Goal: Information Seeking & Learning: Find specific fact

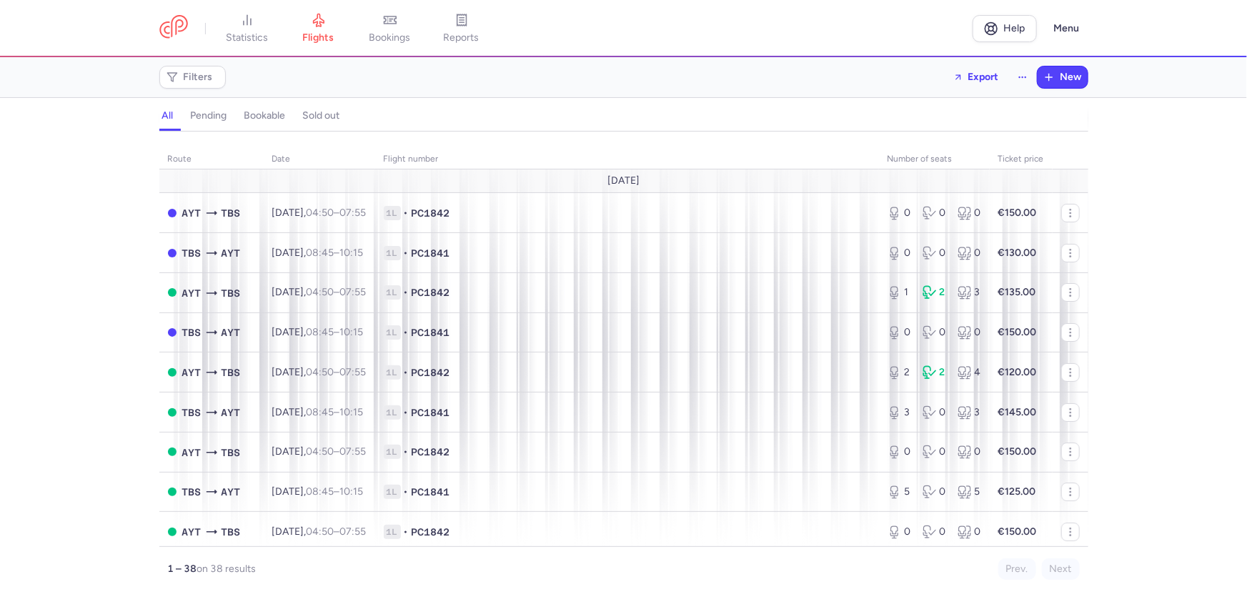
scroll to position [64, 0]
click at [303, 41] on span "flights" at bounding box center [318, 37] width 31 height 13
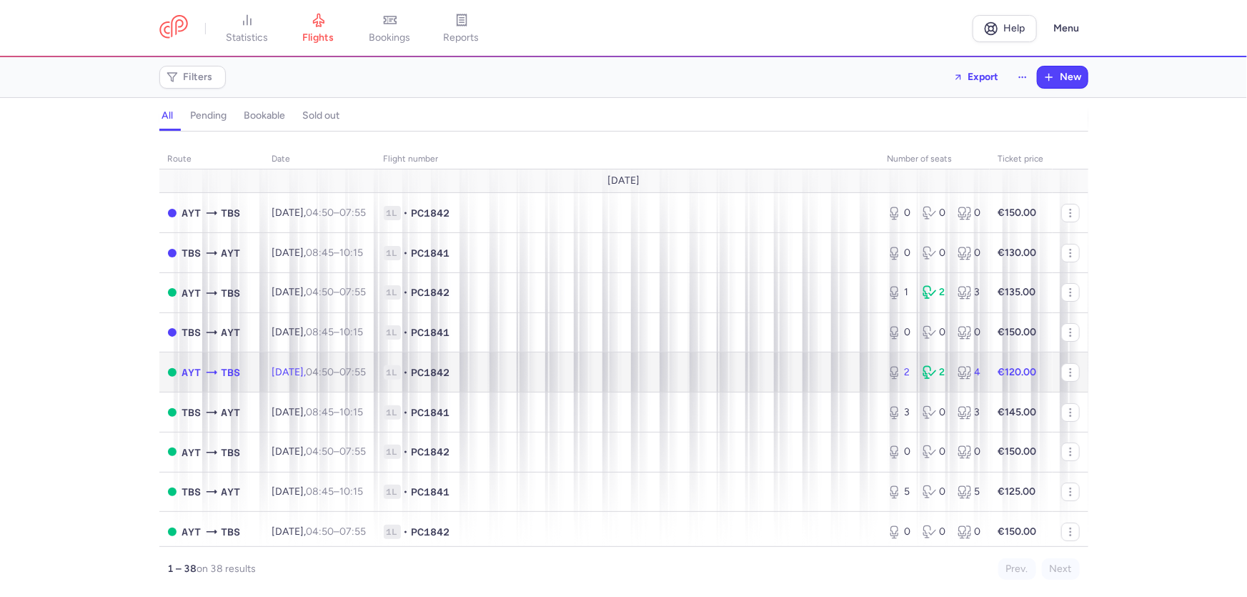
click at [272, 378] on span "[DATE] 04:50 – 07:55 +0" at bounding box center [319, 372] width 94 height 12
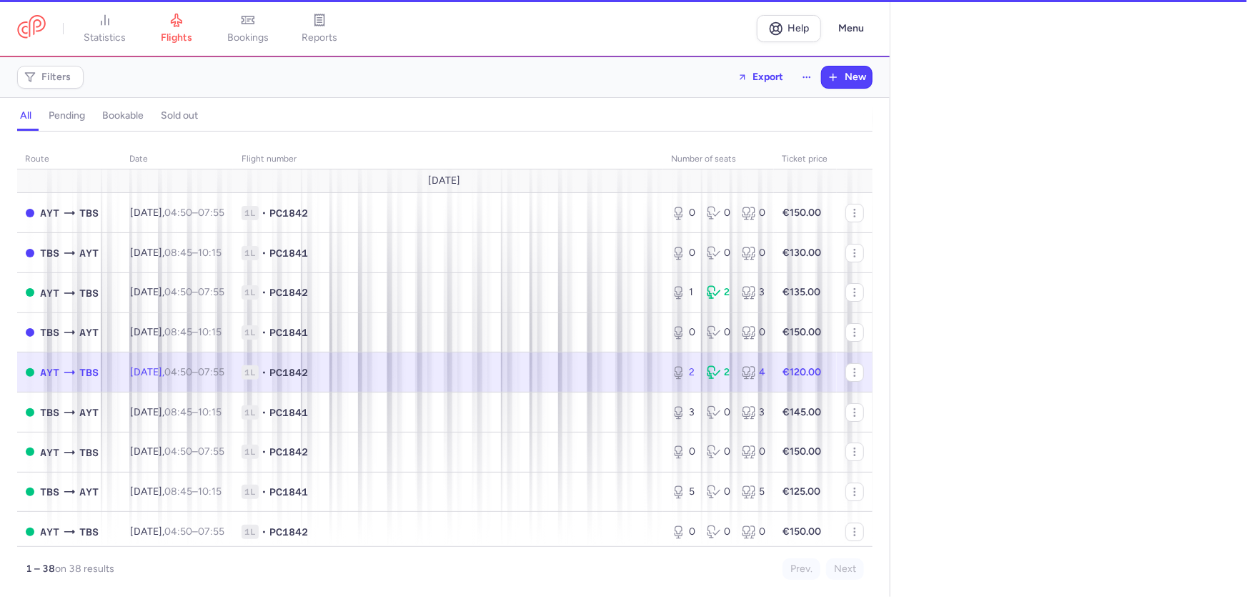
select select "hours"
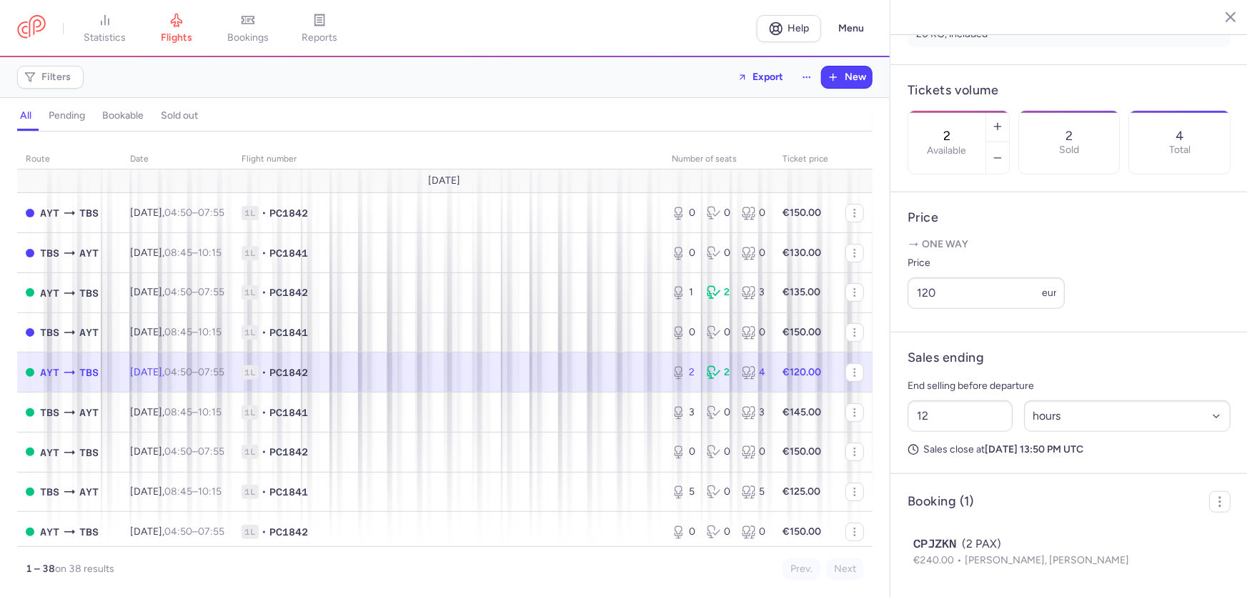
scroll to position [587, 0]
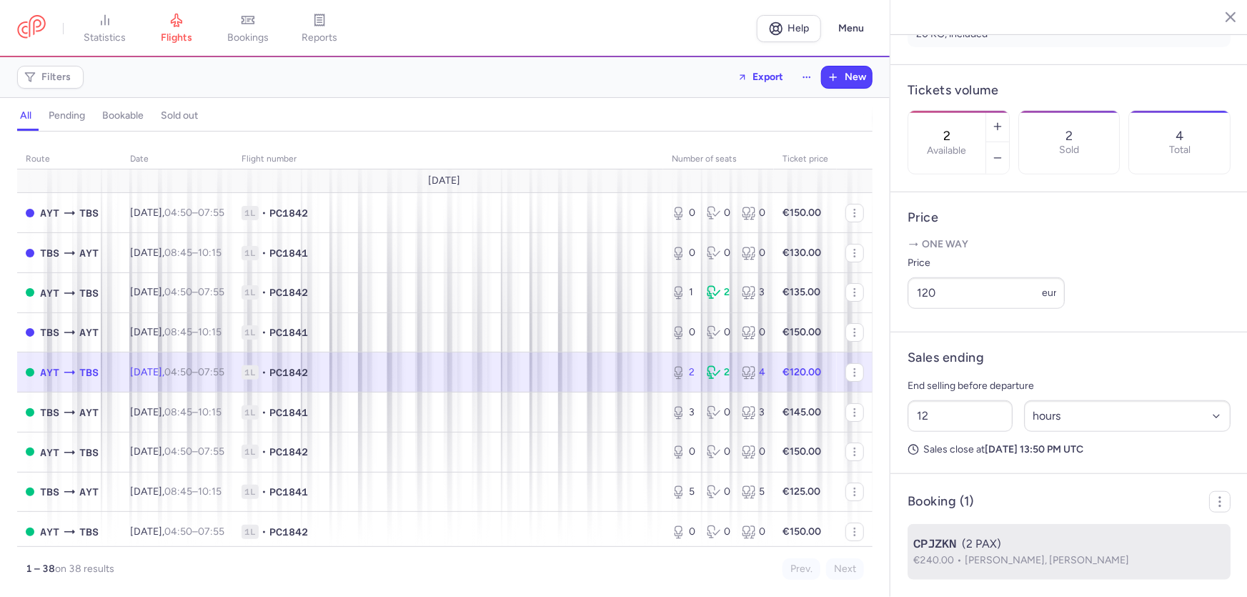
click at [965, 554] on span "[PERSON_NAME], [PERSON_NAME]" at bounding box center [1047, 560] width 164 height 12
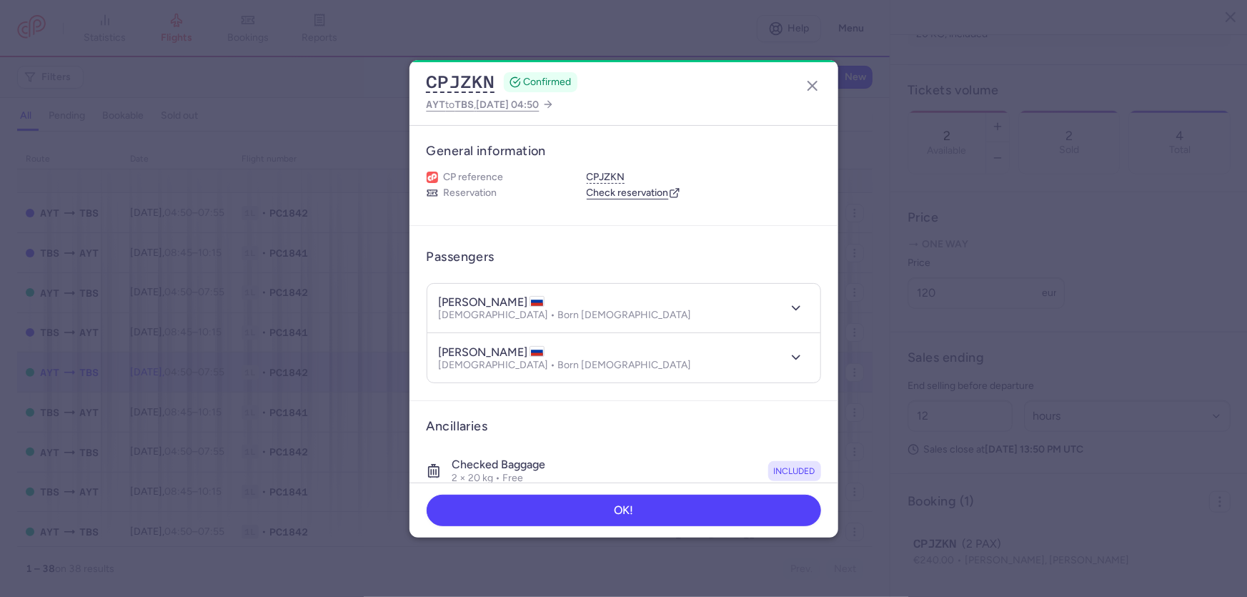
click at [513, 359] on h4 "[PERSON_NAME]" at bounding box center [492, 352] width 106 height 14
copy h4 "MAKAROV"
